Goal: Task Accomplishment & Management: Use online tool/utility

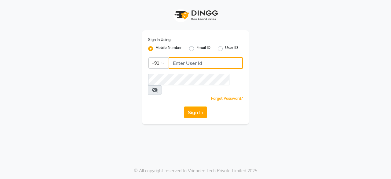
click at [180, 62] on input "Username" at bounding box center [206, 63] width 74 height 12
type input "7994266994"
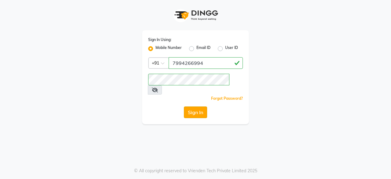
click at [198, 106] on button "Sign In" at bounding box center [195, 112] width 23 height 12
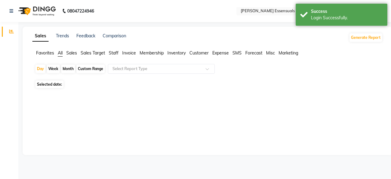
select select "en"
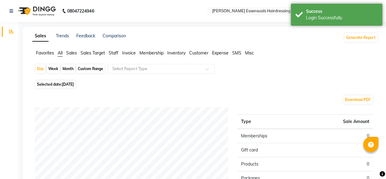
click at [64, 84] on span "[DATE]" at bounding box center [68, 84] width 12 height 5
select select "9"
select select "2025"
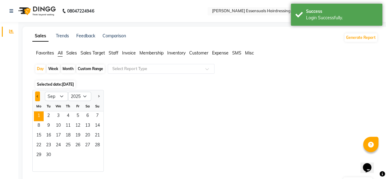
click at [38, 97] on button "Previous month" at bounding box center [37, 96] width 5 height 10
select select "8"
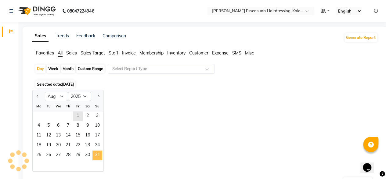
click at [96, 156] on span "31" at bounding box center [98, 155] width 10 height 10
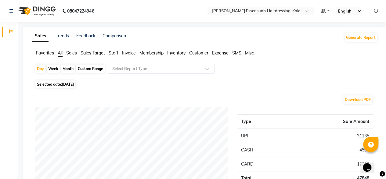
click at [115, 51] on span "Staff" at bounding box center [114, 52] width 10 height 5
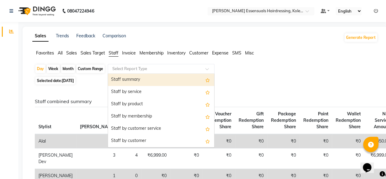
click at [130, 68] on input "text" at bounding box center [155, 69] width 88 height 6
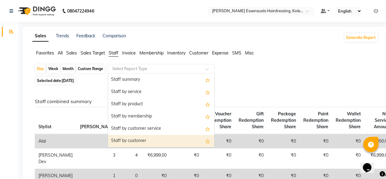
click at [130, 141] on div "Staff by customer" at bounding box center [161, 141] width 106 height 12
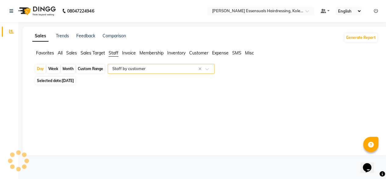
select select "full_report"
select select "csv"
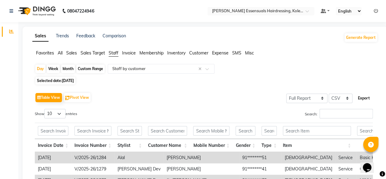
click at [368, 96] on button "Export" at bounding box center [364, 98] width 17 height 10
